Goal: Task Accomplishment & Management: Manage account settings

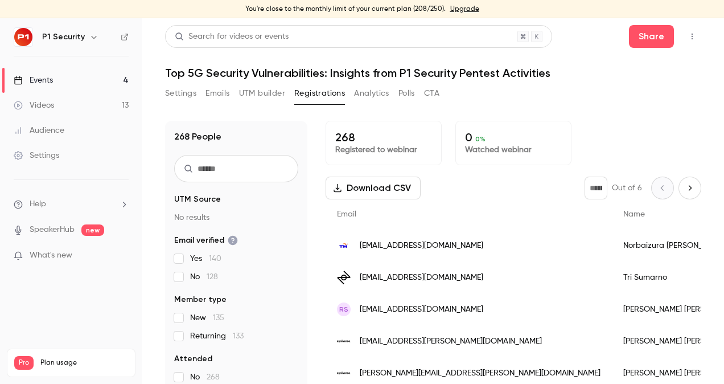
scroll to position [129, 0]
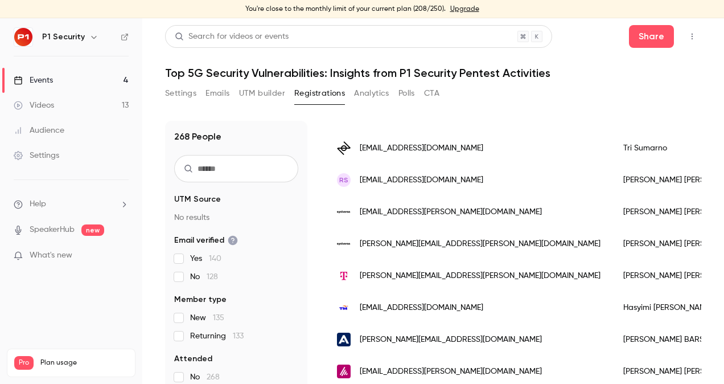
click at [95, 81] on link "Events 4" at bounding box center [71, 80] width 142 height 25
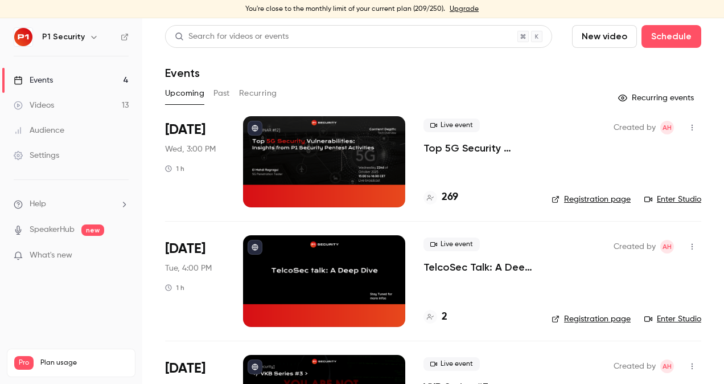
click at [454, 146] on p "Top 5G Security Vulnerabilities: Insights from P1 Security Pentest Activities" at bounding box center [479, 148] width 110 height 14
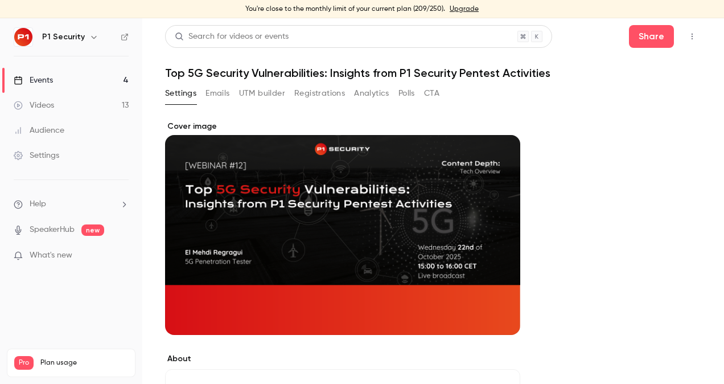
click at [338, 91] on button "Registrations" at bounding box center [319, 93] width 51 height 18
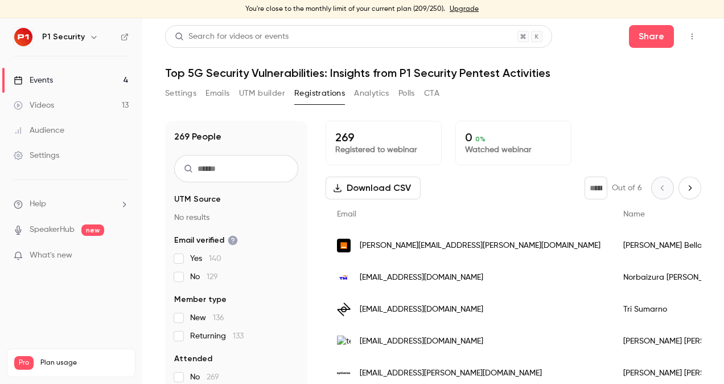
click at [191, 101] on button "Settings" at bounding box center [180, 93] width 31 height 18
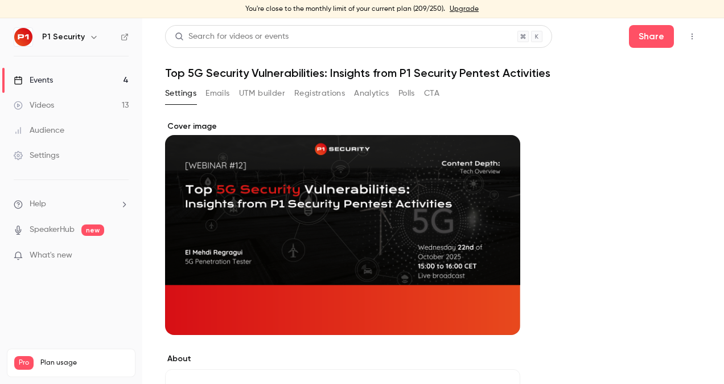
click at [315, 100] on button "Registrations" at bounding box center [319, 93] width 51 height 18
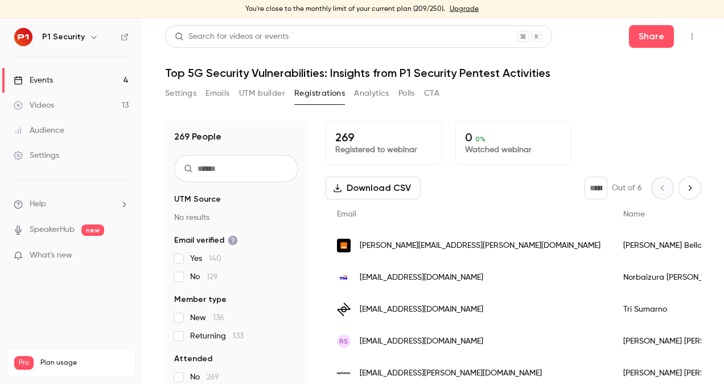
click at [188, 87] on button "Settings" at bounding box center [180, 93] width 31 height 18
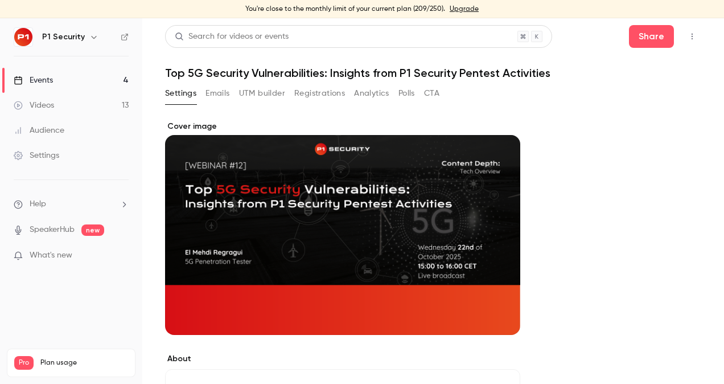
click at [313, 101] on button "Registrations" at bounding box center [319, 93] width 51 height 18
